Goal: Find specific page/section: Find specific page/section

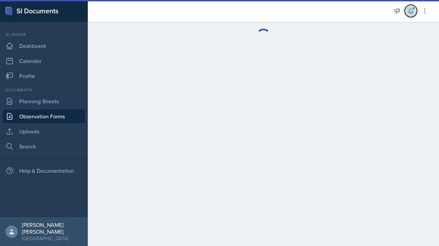
click at [412, 14] on icon at bounding box center [410, 11] width 7 height 7
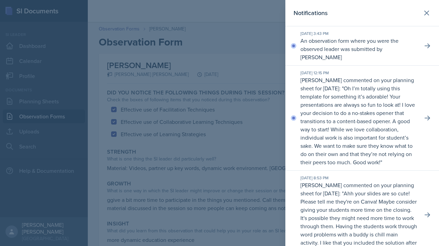
click at [394, 42] on p "An observation form where you were the observed leader was submitted by [PERSON…" at bounding box center [358, 49] width 117 height 25
click at [405, 40] on p "An observation form where you were the observed leader was submitted by [PERSON…" at bounding box center [358, 49] width 117 height 25
click at [418, 40] on div "[DATE] 3:43 PM An observation form where you were the observed leader was submi…" at bounding box center [362, 45] width 154 height 39
click at [401, 49] on p "An observation form where you were the observed leader was submitted by [PERSON…" at bounding box center [358, 49] width 117 height 25
click at [422, 16] on icon at bounding box center [426, 13] width 8 height 8
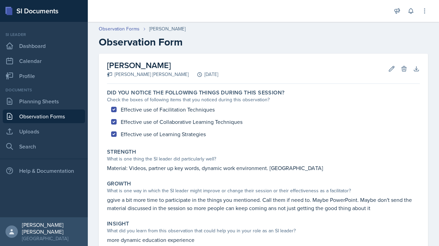
click at [71, 121] on link "Observation Forms" at bounding box center [44, 117] width 82 height 14
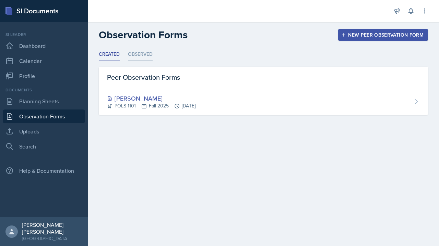
click at [138, 53] on li "Observed" at bounding box center [140, 54] width 25 height 13
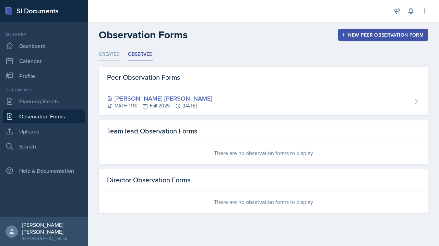
click at [103, 49] on li "Created" at bounding box center [109, 54] width 21 height 13
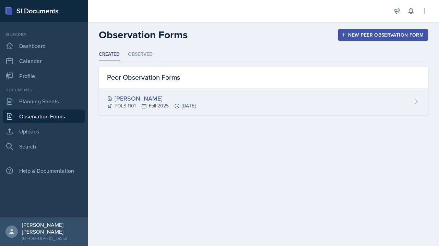
click at [159, 93] on div "[PERSON_NAME] POLS 1101 Fall 2025 [DATE]" at bounding box center [263, 101] width 329 height 27
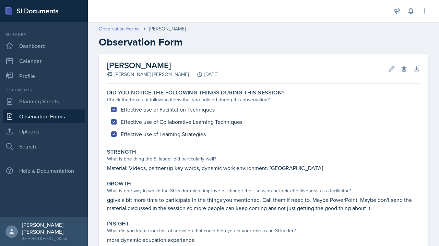
click at [131, 26] on link "Observation Forms" at bounding box center [119, 28] width 41 height 7
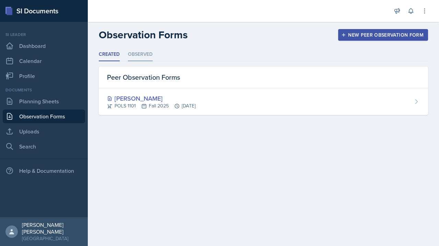
click at [145, 58] on li "Observed" at bounding box center [140, 54] width 25 height 13
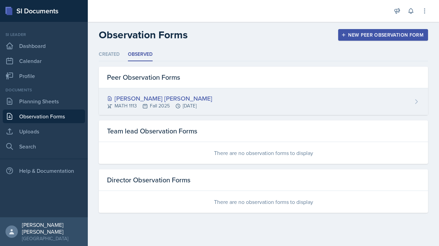
click at [159, 98] on div "[PERSON_NAME] [PERSON_NAME]" at bounding box center [159, 98] width 105 height 9
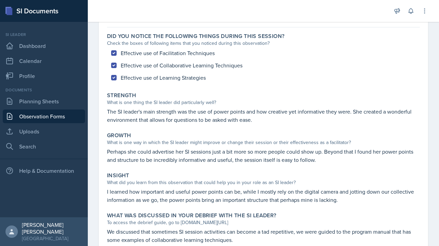
scroll to position [82, 0]
